Goal: Information Seeking & Learning: Understand process/instructions

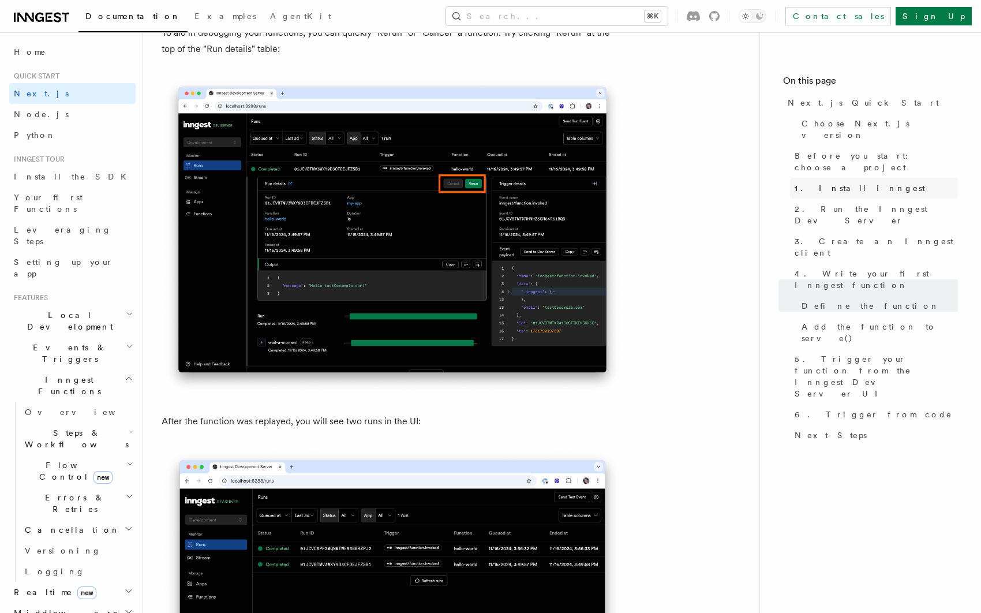
click at [848, 182] on span "1. Install Inngest" at bounding box center [860, 188] width 130 height 12
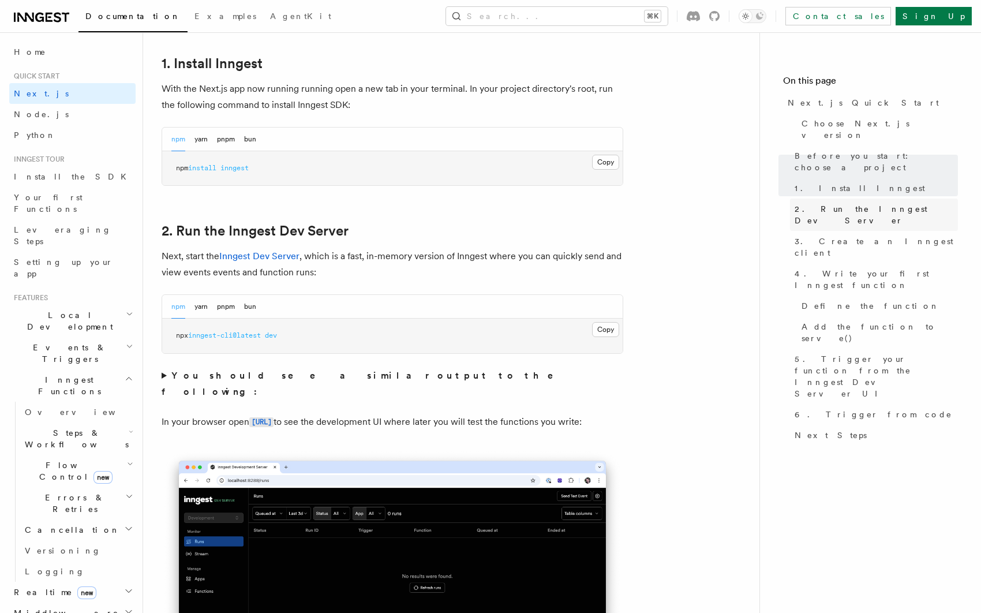
click at [840, 203] on span "2. Run the Inngest Dev Server" at bounding box center [876, 214] width 163 height 23
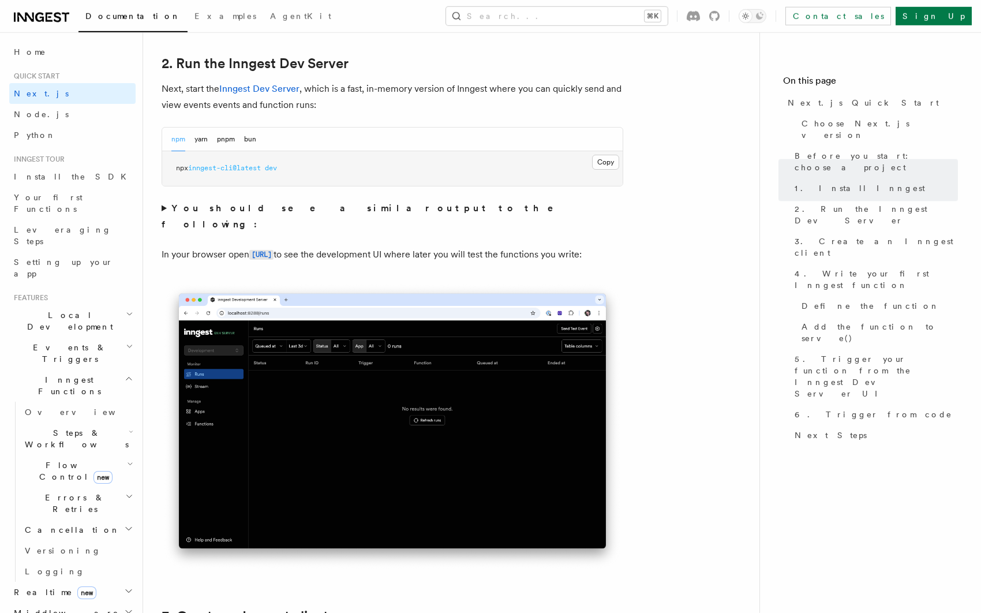
scroll to position [802, 0]
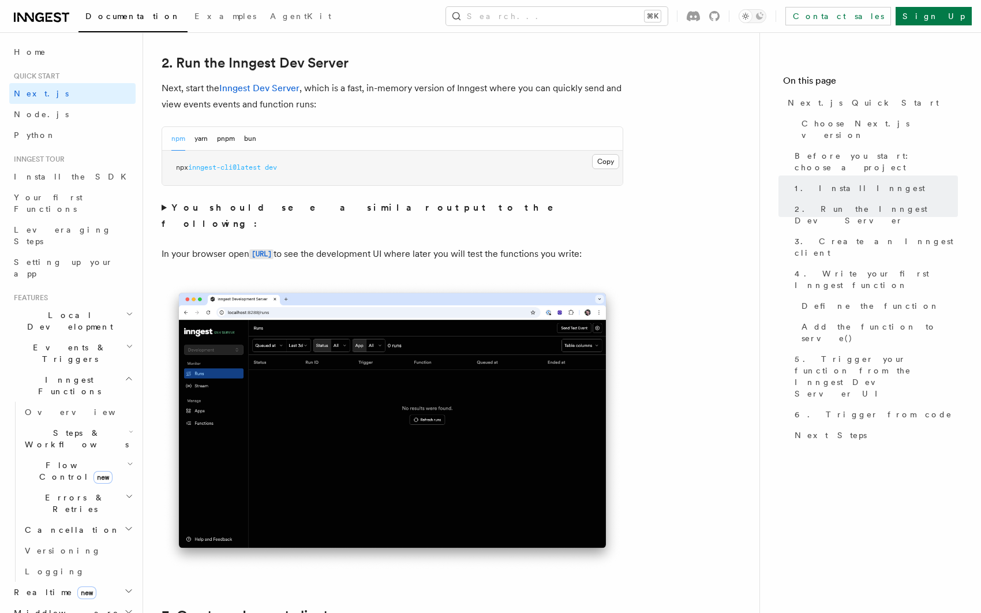
click at [243, 139] on div "npm yarn pnpm bun" at bounding box center [213, 139] width 85 height 24
click at [250, 137] on button "bun" at bounding box center [250, 139] width 12 height 24
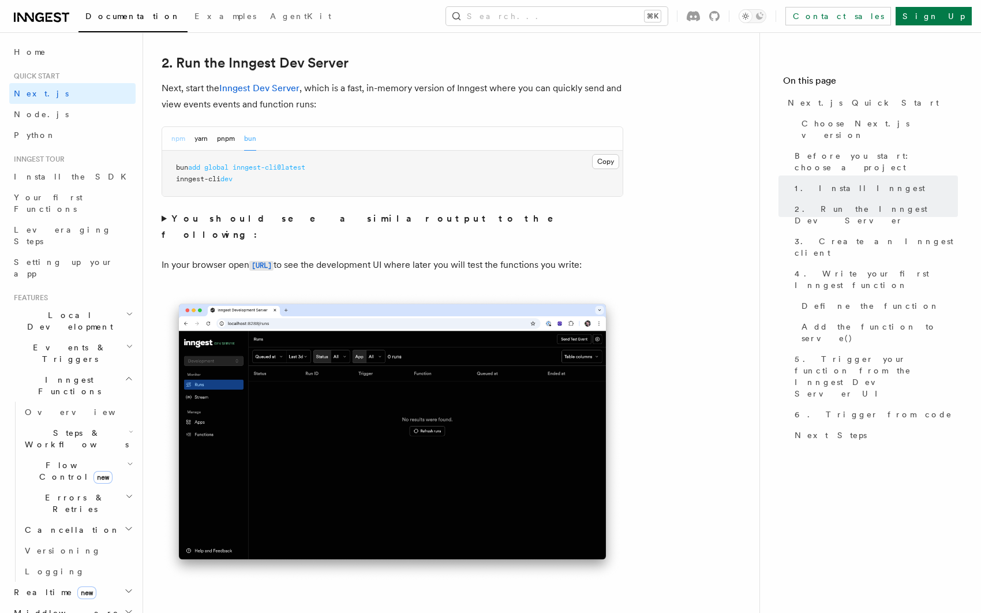
click at [182, 139] on button "npm" at bounding box center [178, 139] width 14 height 24
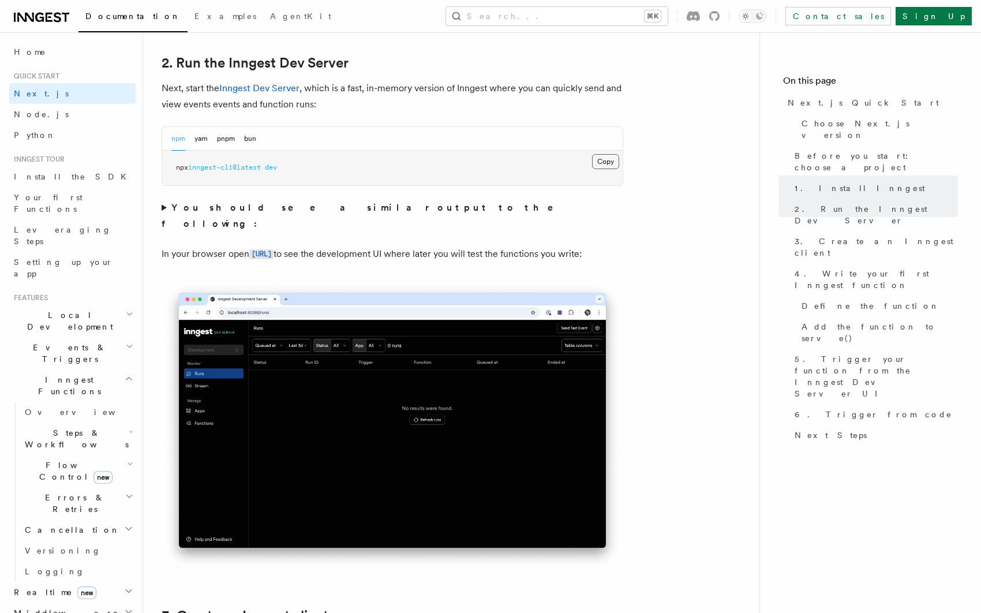
click at [608, 166] on button "Copy Copied" at bounding box center [605, 161] width 27 height 15
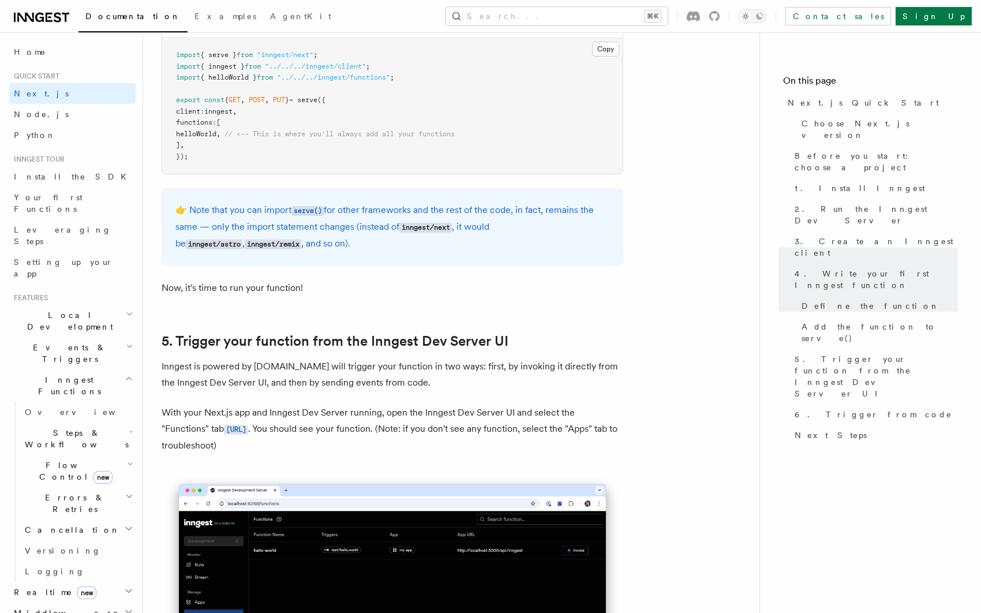
scroll to position [2428, 0]
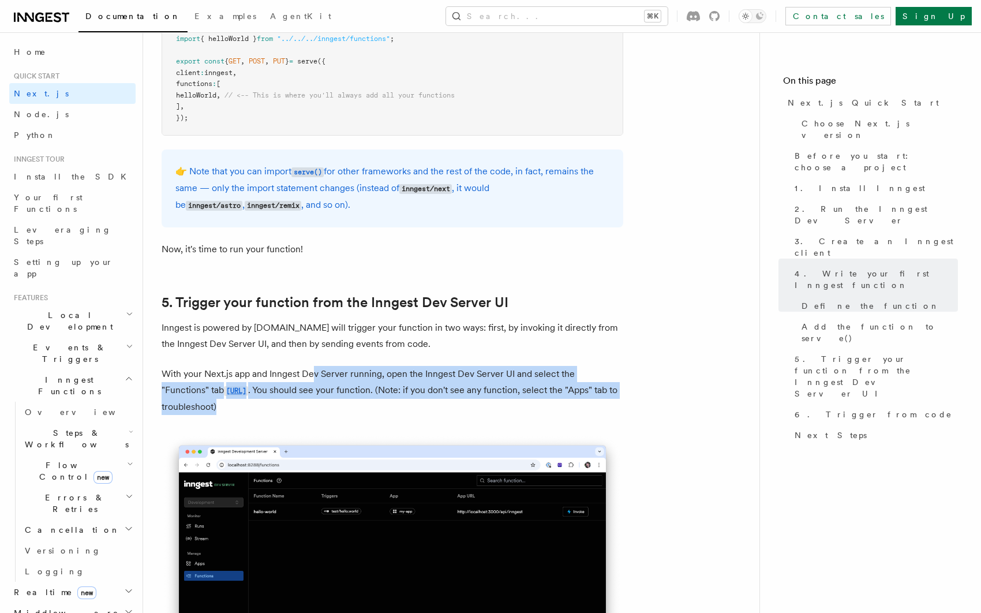
drag, startPoint x: 315, startPoint y: 378, endPoint x: 429, endPoint y: 412, distance: 119.3
click at [429, 412] on p "With your Next.js app and Inngest Dev Server running, open the Inngest Dev Serv…" at bounding box center [393, 390] width 462 height 49
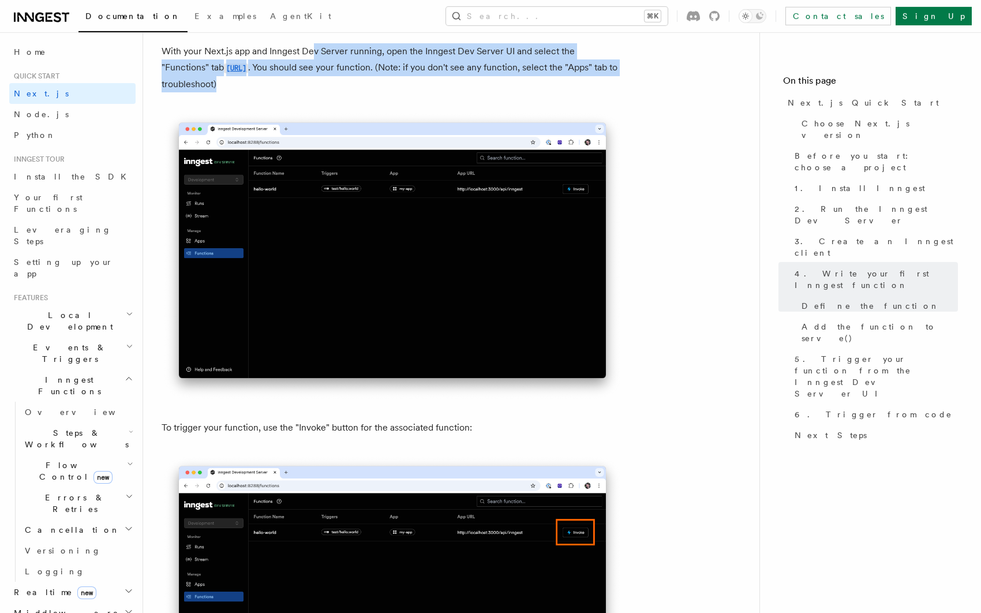
scroll to position [2862, 0]
